Goal: Information Seeking & Learning: Learn about a topic

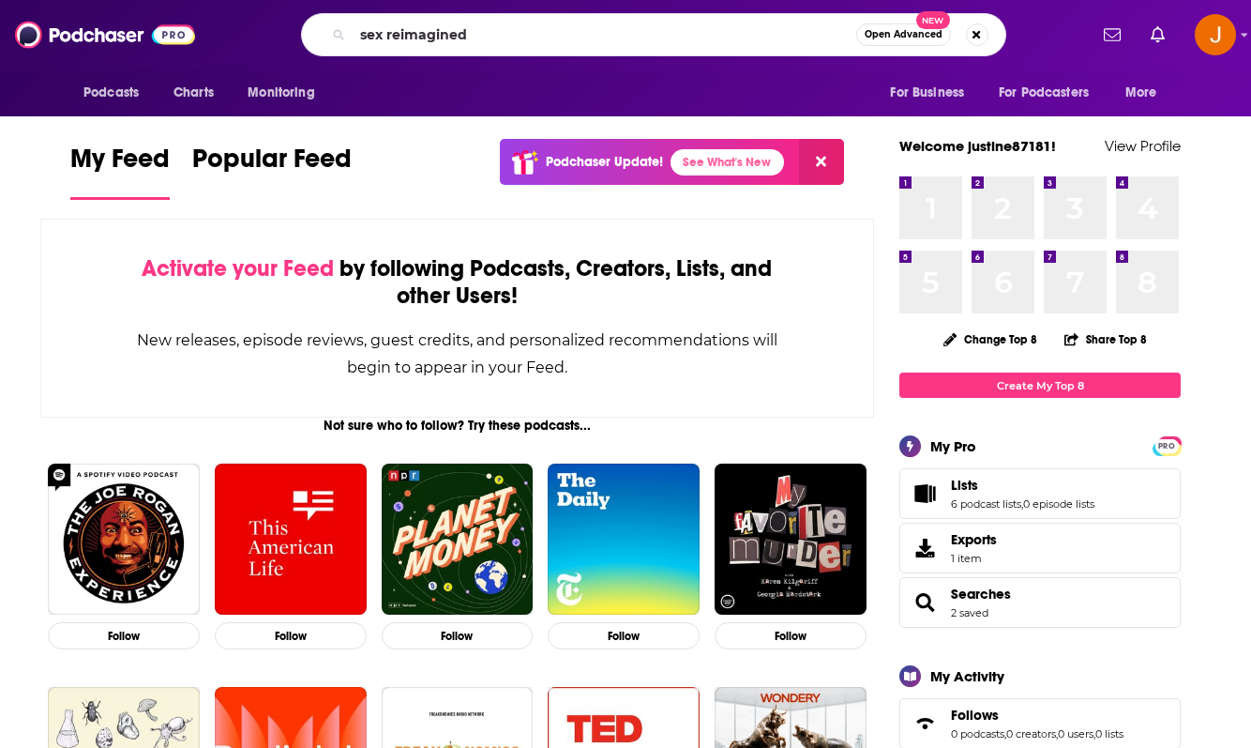
type input "sex reimagined"
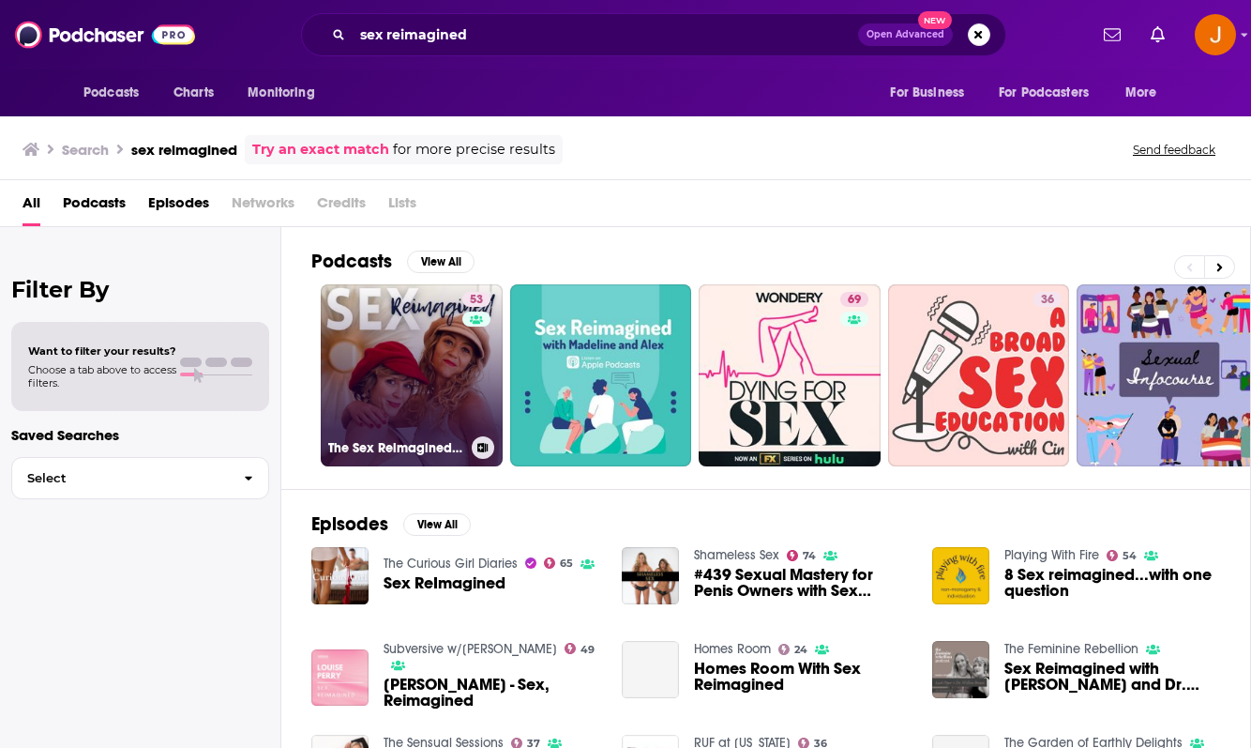
click at [424, 385] on link "53 The Sex Reimagined Podcast" at bounding box center [412, 375] width 182 height 182
